Goal: Task Accomplishment & Management: Manage account settings

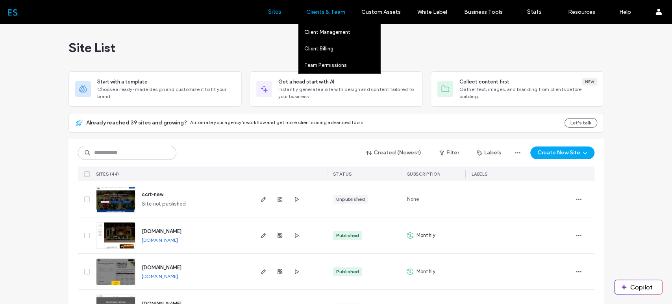
click at [340, 12] on label "Clients & Team" at bounding box center [325, 12] width 39 height 7
click at [335, 35] on label "Client Management" at bounding box center [327, 32] width 46 height 6
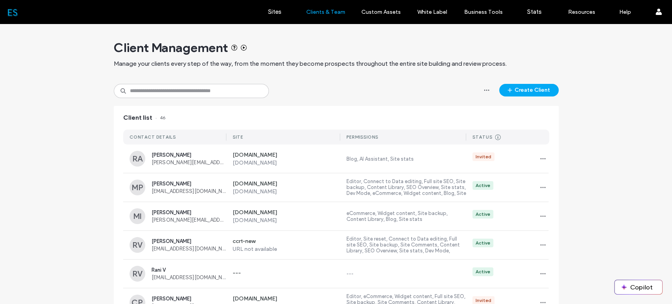
drag, startPoint x: 274, startPoint y: 12, endPoint x: 265, endPoint y: 13, distance: 8.7
click at [274, 12] on label "Sites" at bounding box center [274, 11] width 13 height 7
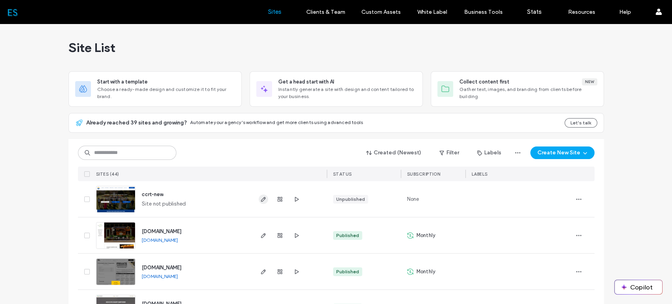
click at [262, 199] on icon "button" at bounding box center [263, 199] width 6 height 6
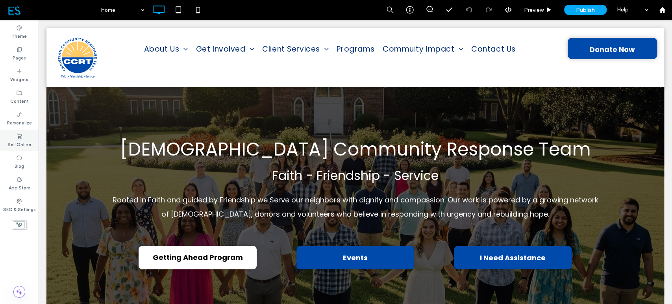
click at [21, 139] on icon at bounding box center [19, 136] width 6 height 6
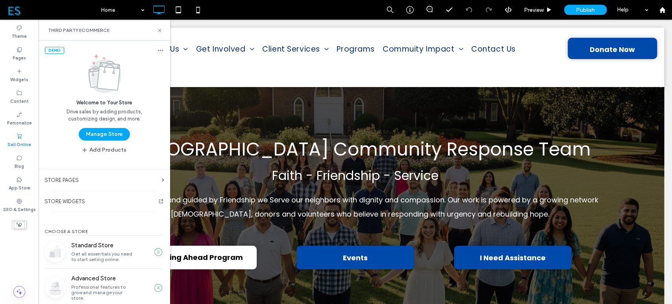
click at [158, 51] on icon at bounding box center [161, 50] width 6 height 6
click at [181, 65] on span "Remove store" at bounding box center [184, 63] width 32 height 8
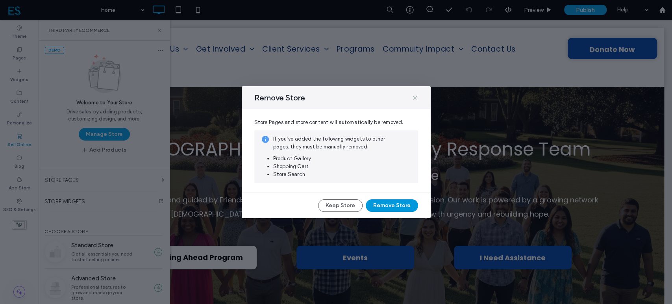
click at [396, 204] on button "Remove Store" at bounding box center [392, 205] width 52 height 13
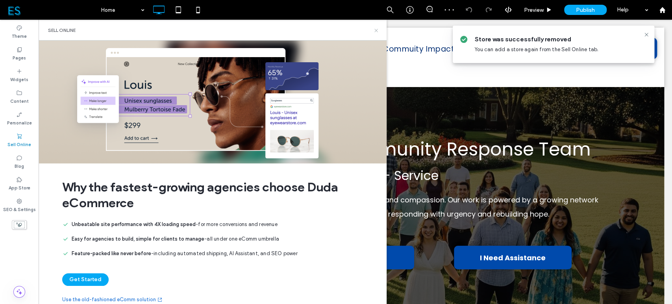
click at [377, 30] on icon at bounding box center [376, 31] width 6 height 6
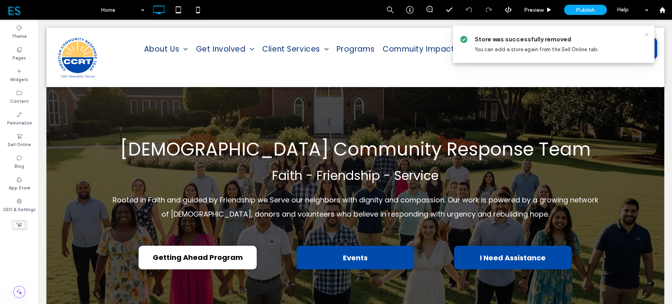
drag, startPoint x: 646, startPoint y: 35, endPoint x: 607, endPoint y: 15, distance: 43.7
click at [646, 35] on use at bounding box center [647, 35] width 4 height 4
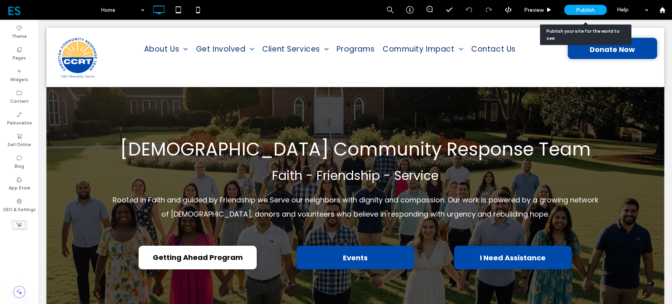
click at [586, 9] on span "Publish" at bounding box center [585, 10] width 19 height 7
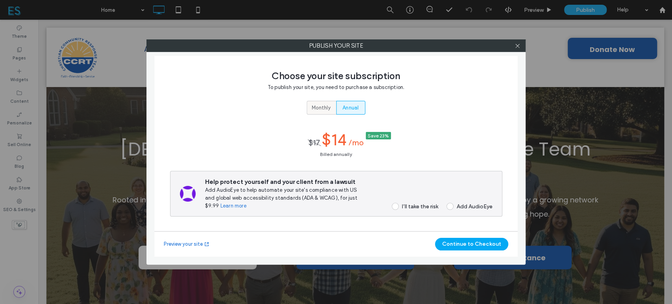
click at [323, 108] on span "Monthly" at bounding box center [321, 108] width 19 height 8
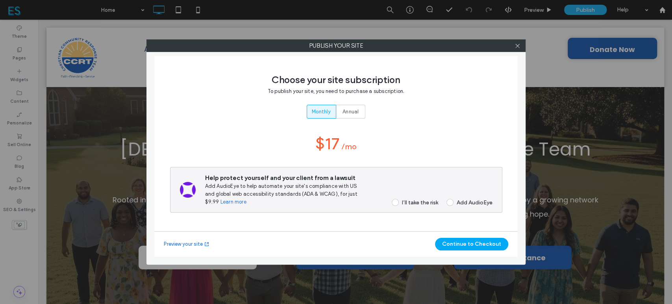
click at [395, 203] on span at bounding box center [395, 202] width 7 height 7
click at [468, 245] on button "Continue to Checkout" at bounding box center [471, 244] width 73 height 13
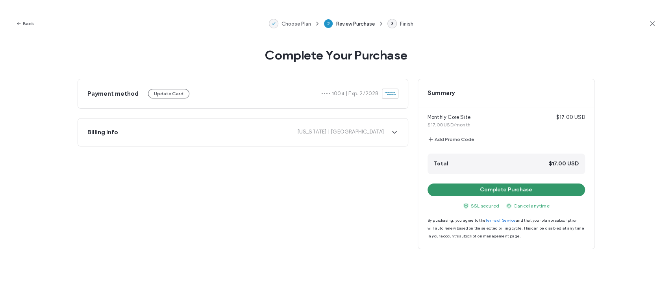
click at [508, 191] on button "Complete Purchase" at bounding box center [507, 190] width 158 height 13
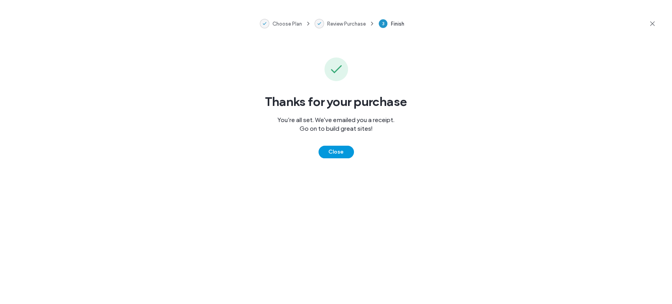
click at [327, 154] on button "Close" at bounding box center [336, 152] width 35 height 13
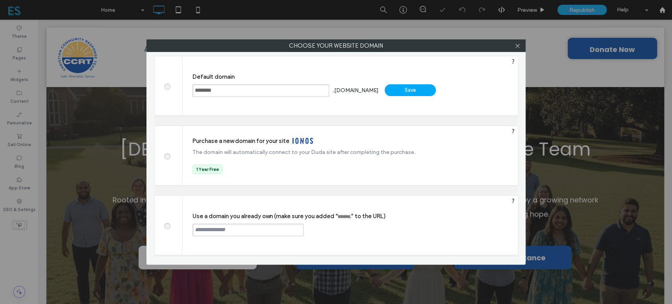
click at [167, 226] on span at bounding box center [167, 225] width 0 height 6
click at [237, 228] on input "text" at bounding box center [248, 230] width 111 height 13
type input "**********"
click at [334, 227] on div "Continue" at bounding box center [333, 230] width 51 height 12
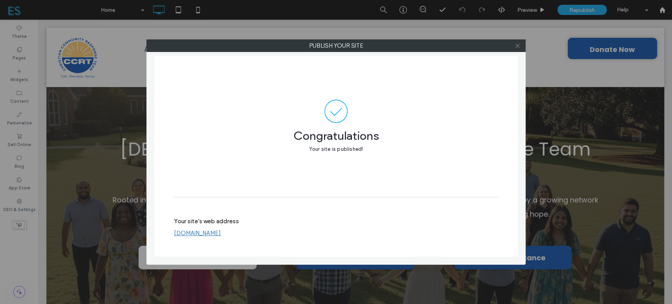
click at [518, 46] on icon at bounding box center [518, 46] width 6 height 6
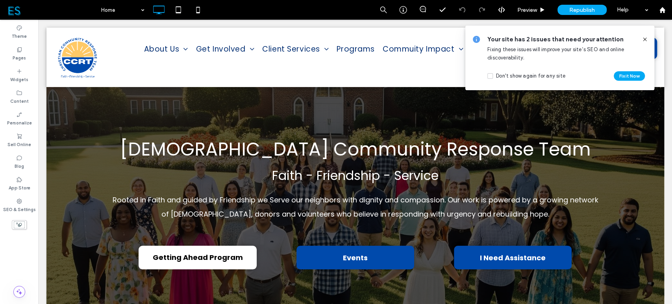
click at [645, 41] on icon at bounding box center [645, 39] width 6 height 6
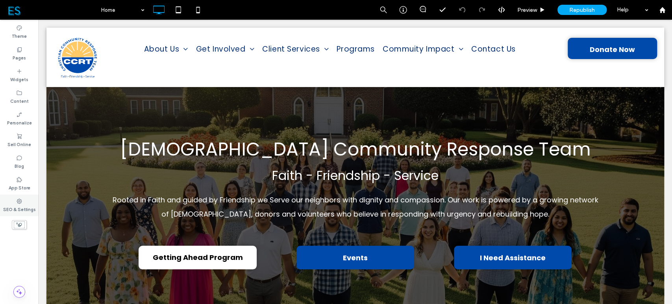
click at [22, 204] on icon at bounding box center [19, 201] width 6 height 6
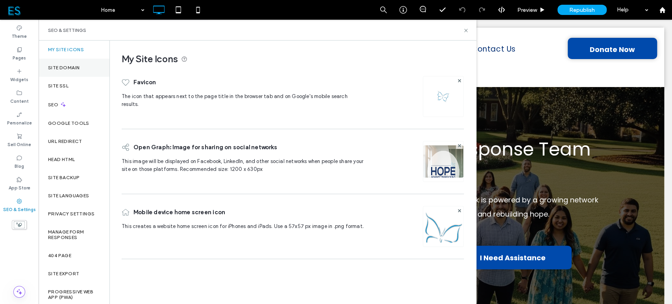
click at [71, 71] on div "Site Domain" at bounding box center [74, 68] width 71 height 18
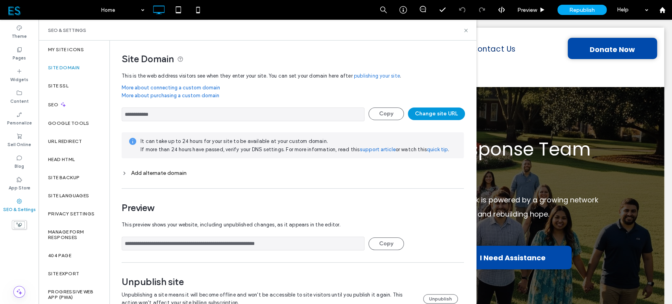
click at [425, 114] on button "Change site URL" at bounding box center [436, 114] width 57 height 13
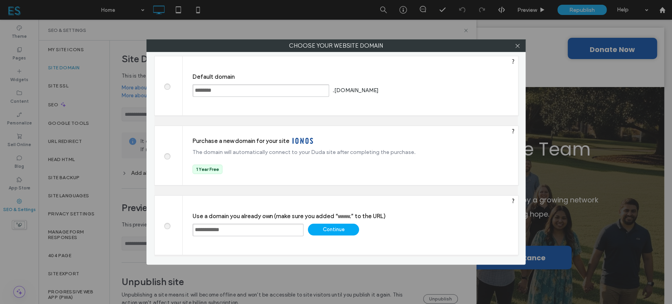
click at [331, 229] on div "Continue" at bounding box center [333, 230] width 51 height 12
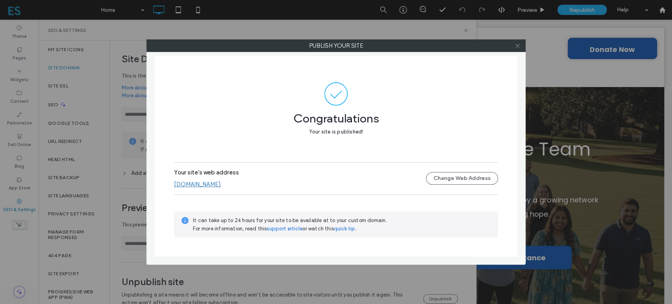
click at [519, 46] on icon at bounding box center [518, 46] width 6 height 6
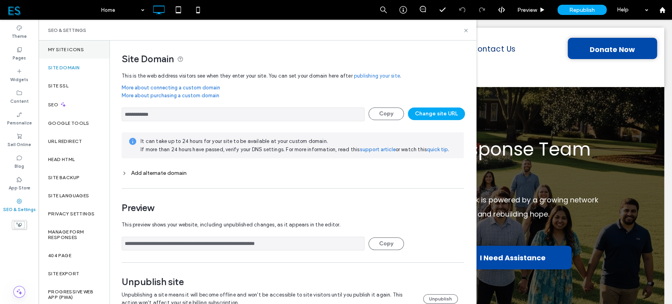
click at [86, 53] on div "My Site Icons" at bounding box center [74, 50] width 71 height 18
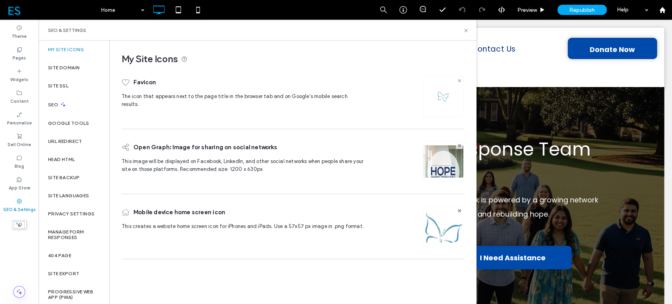
click at [459, 80] on icon at bounding box center [459, 80] width 3 height 3
click at [460, 144] on icon at bounding box center [459, 144] width 3 height 3
click at [460, 209] on icon at bounding box center [459, 209] width 3 height 3
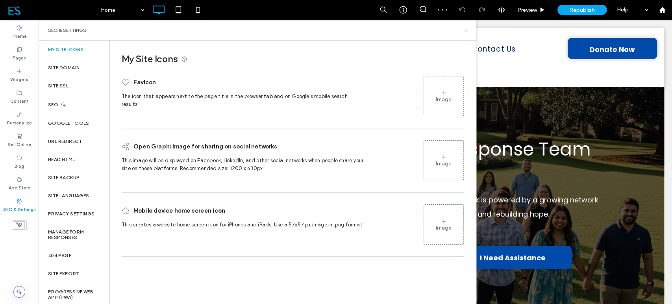
click at [466, 31] on icon at bounding box center [466, 31] width 6 height 6
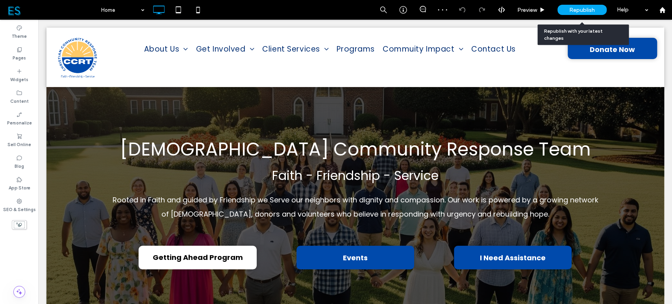
click at [576, 3] on div "Republish" at bounding box center [582, 10] width 49 height 20
click at [579, 9] on span "Republish" at bounding box center [583, 10] width 26 height 7
